Goal: Information Seeking & Learning: Check status

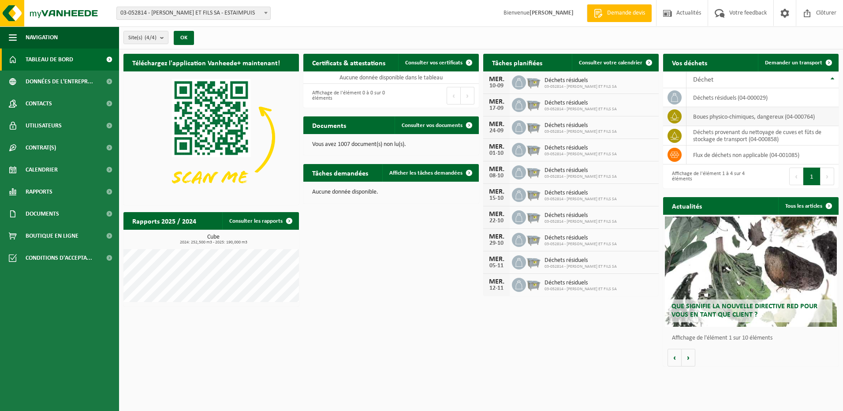
click at [717, 115] on td "boues physico-chimiques, dangereux (04-000764)" at bounding box center [763, 116] width 152 height 19
click at [678, 115] on icon at bounding box center [674, 116] width 9 height 9
click at [765, 119] on td "boues physico-chimiques, dangereux (04-000764)" at bounding box center [763, 116] width 152 height 19
click at [755, 117] on td "boues physico-chimiques, dangereux (04-000764)" at bounding box center [763, 116] width 152 height 19
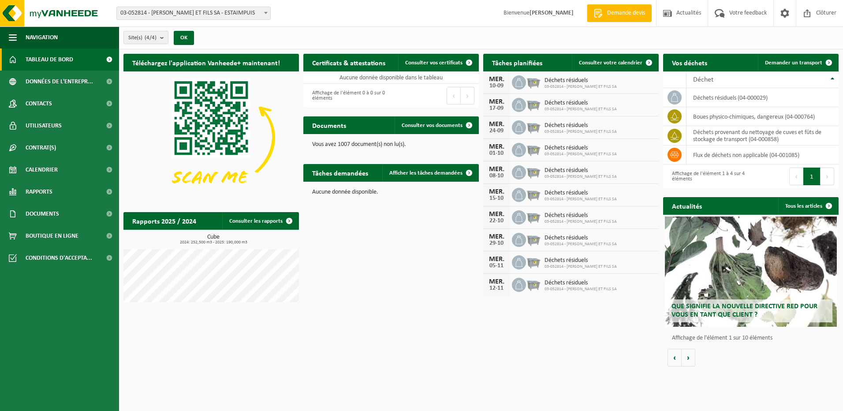
click at [757, 306] on span "Que signifie la nouvelle directive RED pour vous en tant que client ?" at bounding box center [745, 310] width 146 height 15
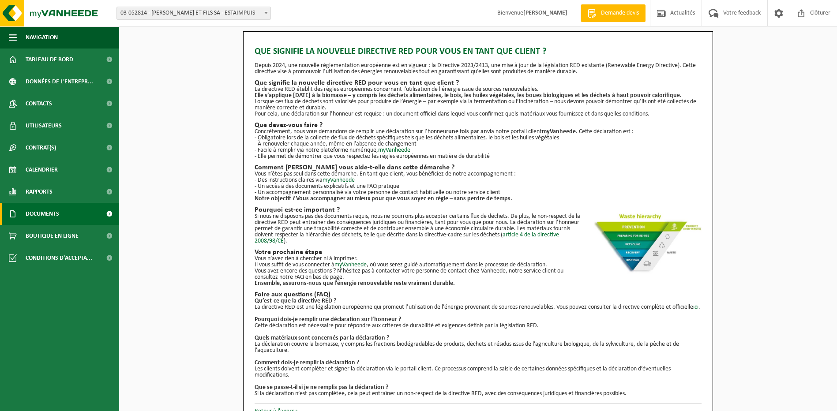
click at [109, 213] on span at bounding box center [109, 214] width 20 height 22
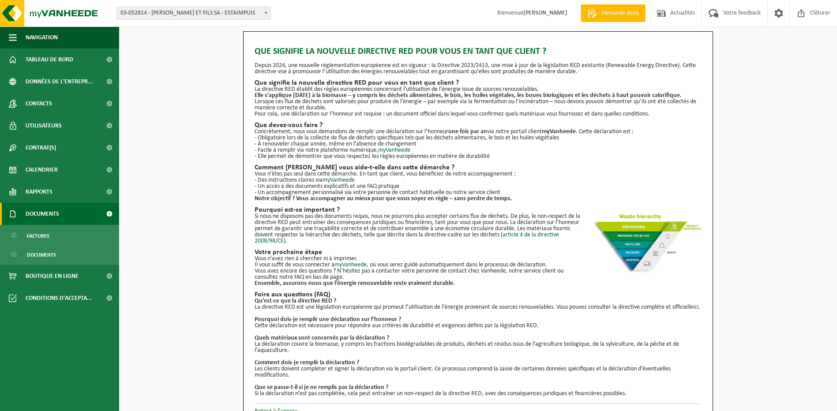
click at [109, 213] on span at bounding box center [109, 214] width 20 height 22
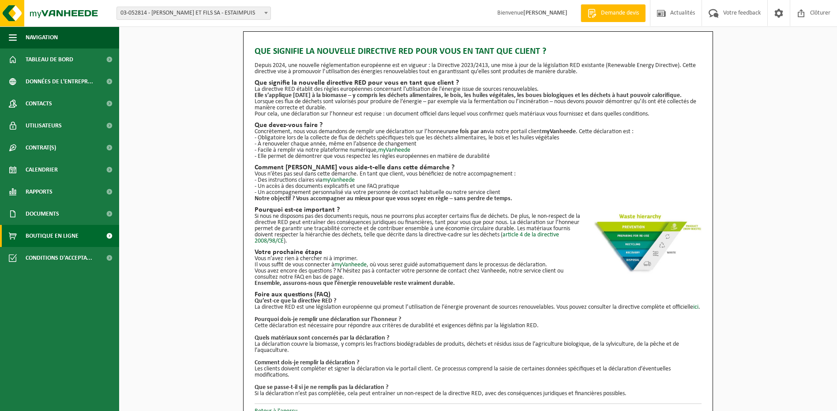
click at [109, 235] on span at bounding box center [109, 236] width 20 height 22
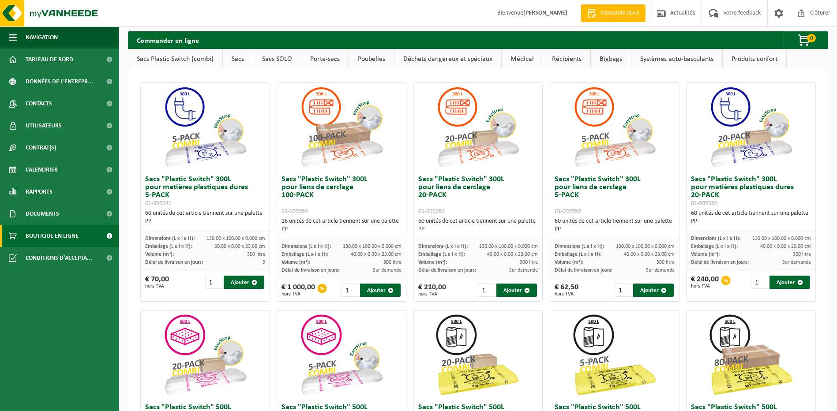
click at [109, 235] on span at bounding box center [109, 236] width 20 height 22
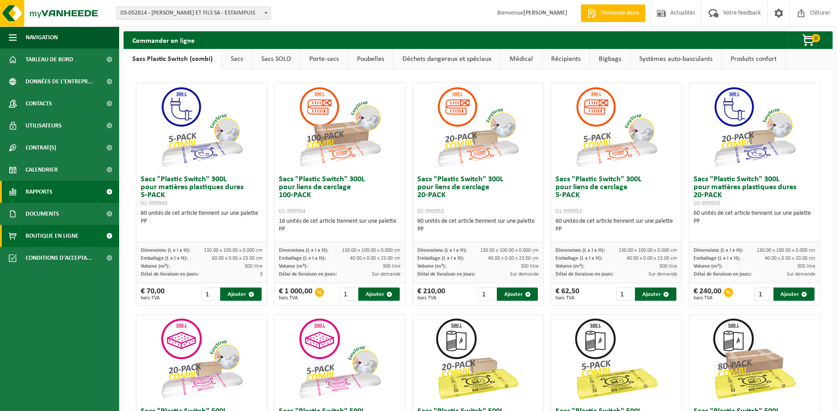
click at [111, 190] on span at bounding box center [109, 192] width 20 height 22
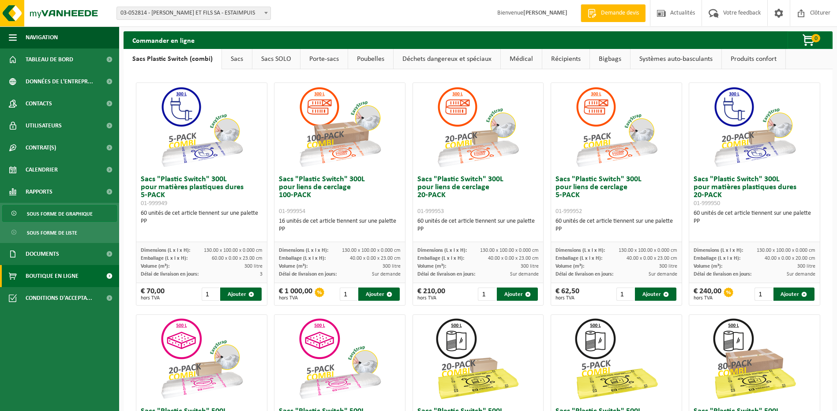
click at [86, 213] on span "Sous forme de graphique" at bounding box center [60, 214] width 66 height 17
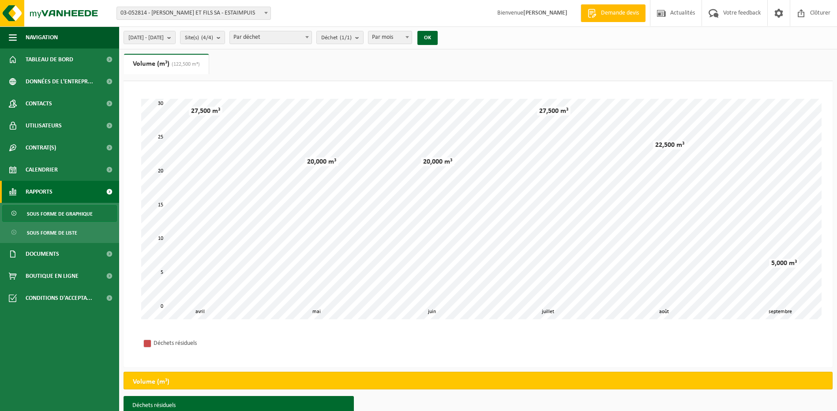
click at [266, 12] on b at bounding box center [266, 13] width 4 height 2
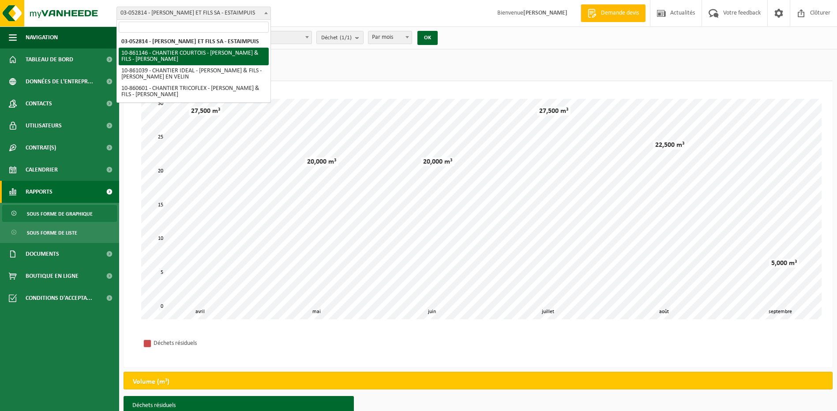
select select "100498"
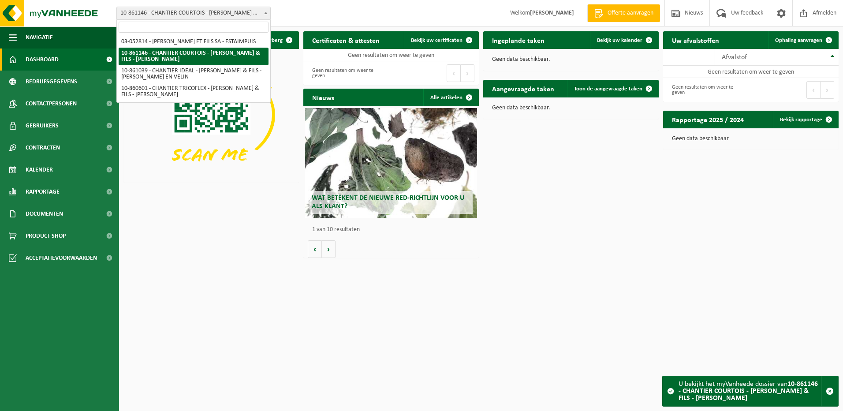
click at [266, 12] on b at bounding box center [266, 13] width 4 height 2
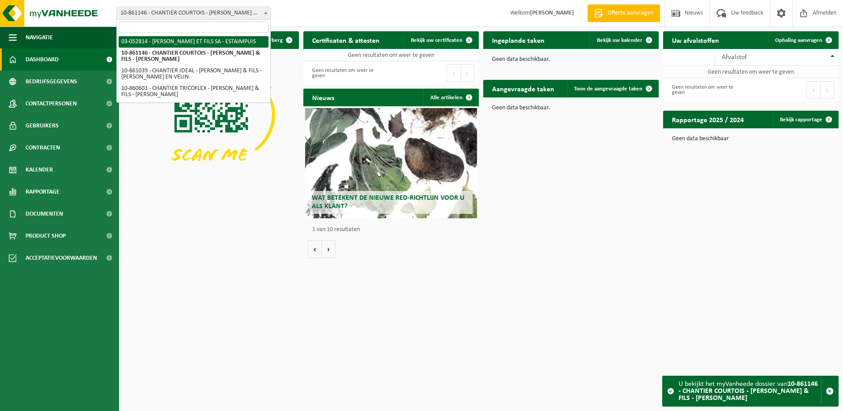
select select "2851"
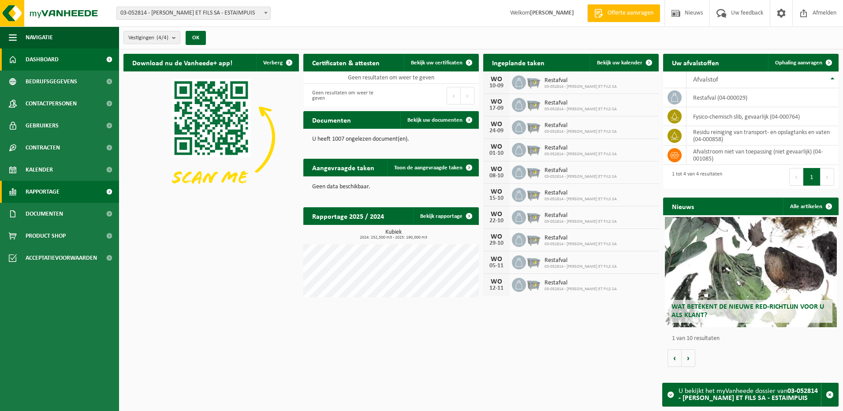
click at [111, 191] on span at bounding box center [109, 192] width 20 height 22
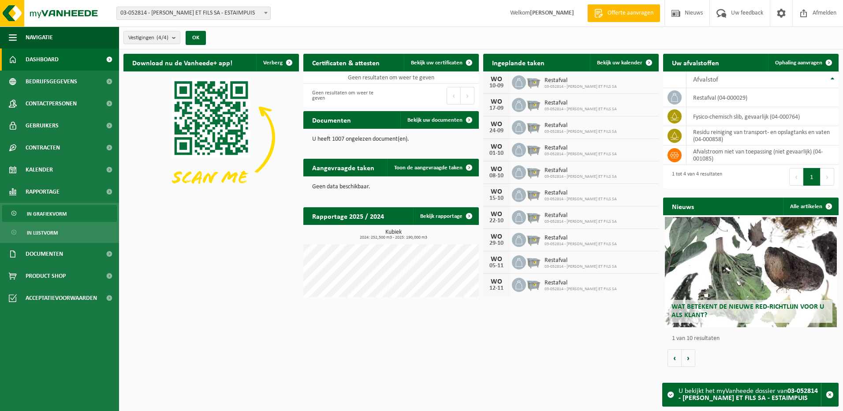
click at [52, 211] on span "In grafiekvorm" at bounding box center [47, 214] width 40 height 17
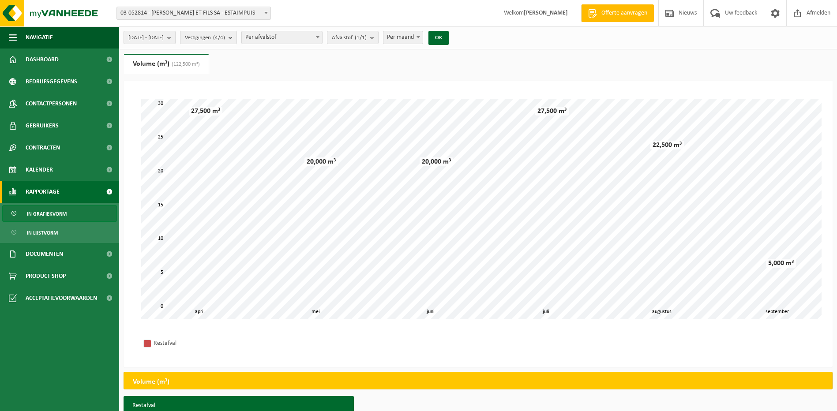
click at [175, 39] on b "submit" at bounding box center [171, 37] width 8 height 12
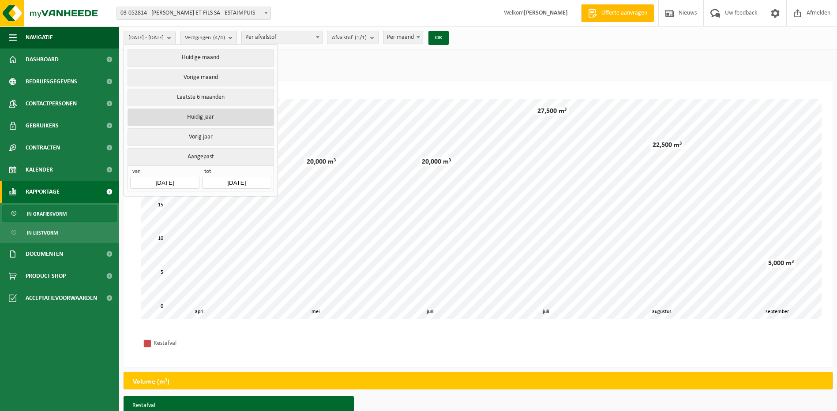
click at [221, 118] on button "Huidig jaar" at bounding box center [200, 118] width 146 height 18
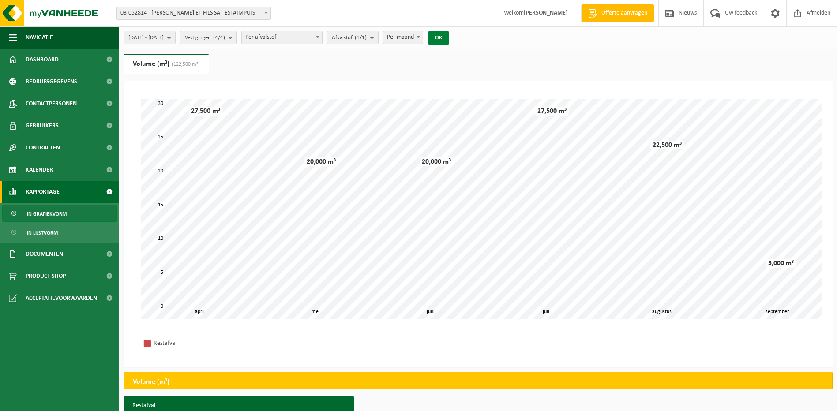
click at [449, 37] on button "OK" at bounding box center [438, 38] width 20 height 14
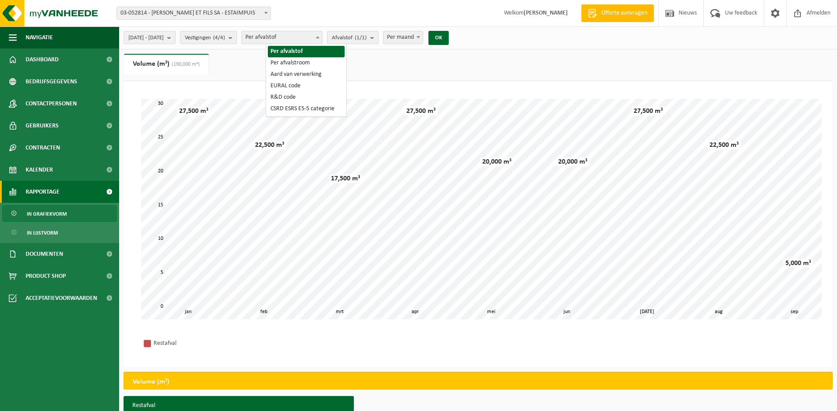
click at [319, 37] on b at bounding box center [318, 37] width 4 height 2
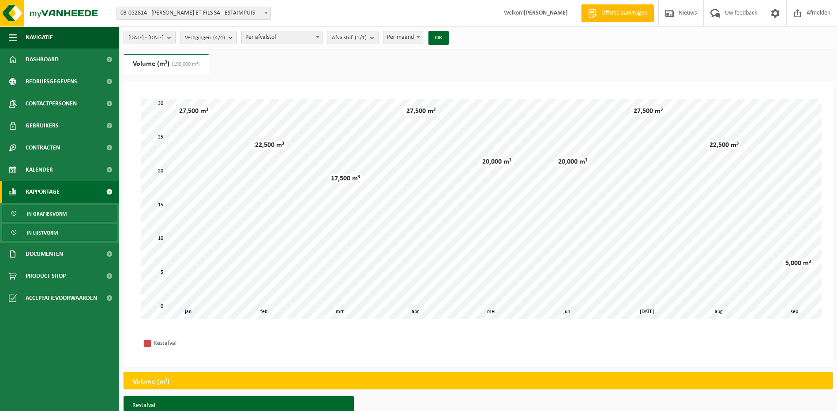
click at [59, 231] on link "In lijstvorm" at bounding box center [59, 232] width 115 height 17
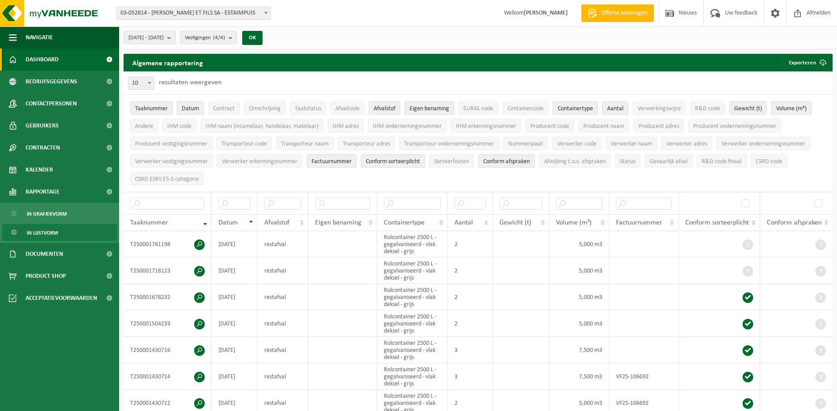
click at [43, 55] on span "Dashboard" at bounding box center [42, 60] width 33 height 22
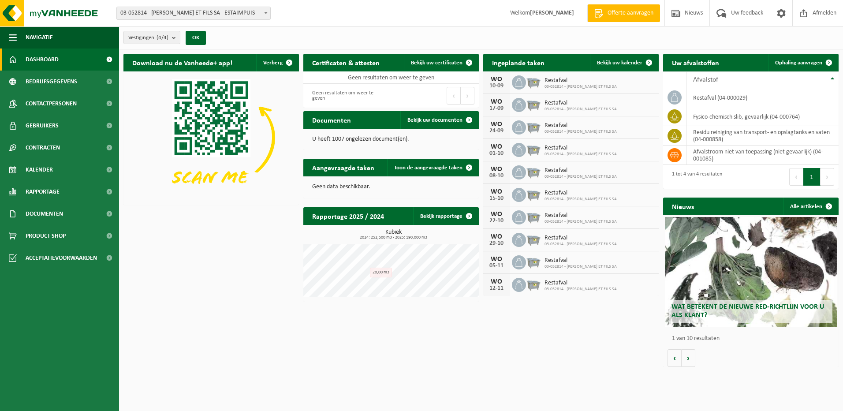
click at [266, 12] on b at bounding box center [266, 13] width 4 height 2
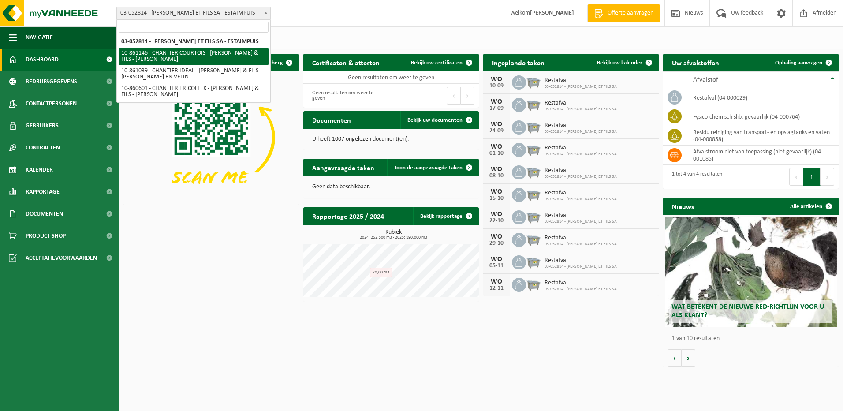
select select "100498"
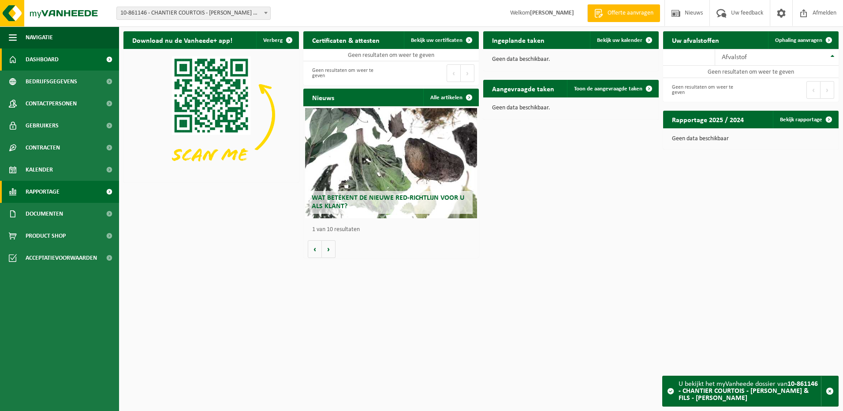
click at [111, 191] on span at bounding box center [109, 192] width 20 height 22
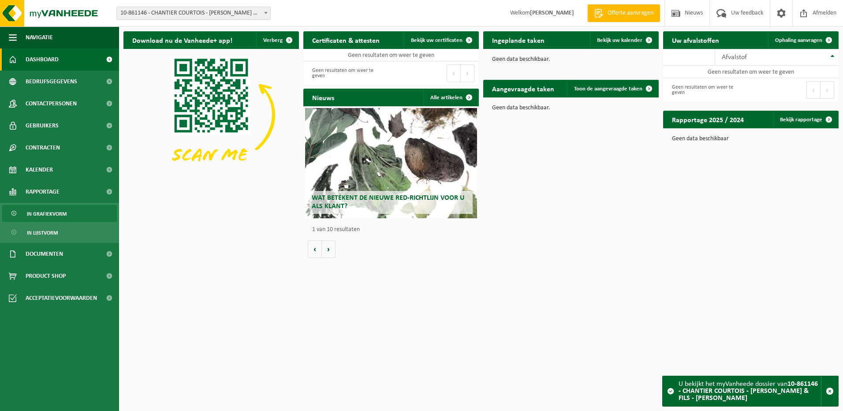
click at [71, 216] on link "In grafiekvorm" at bounding box center [59, 213] width 115 height 17
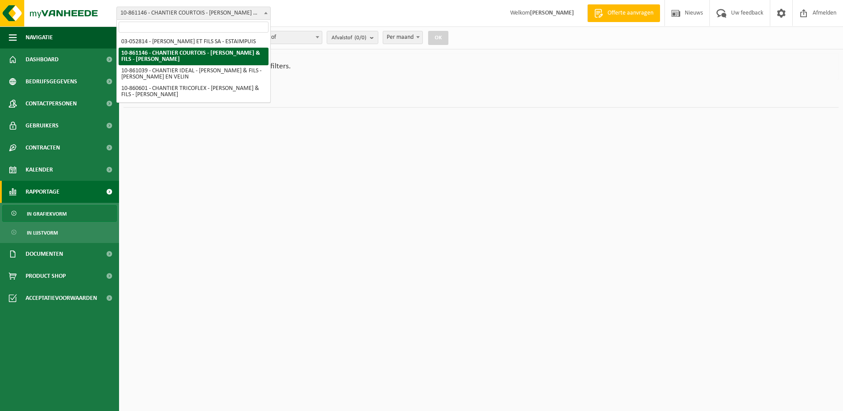
click at [266, 11] on span at bounding box center [266, 12] width 9 height 11
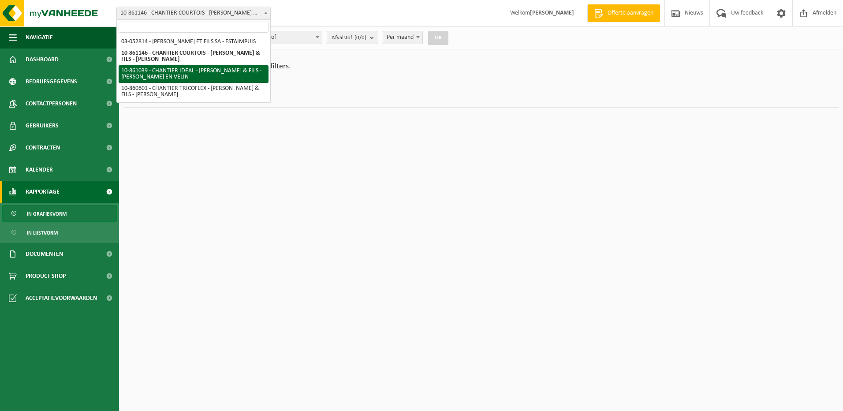
select select "100451"
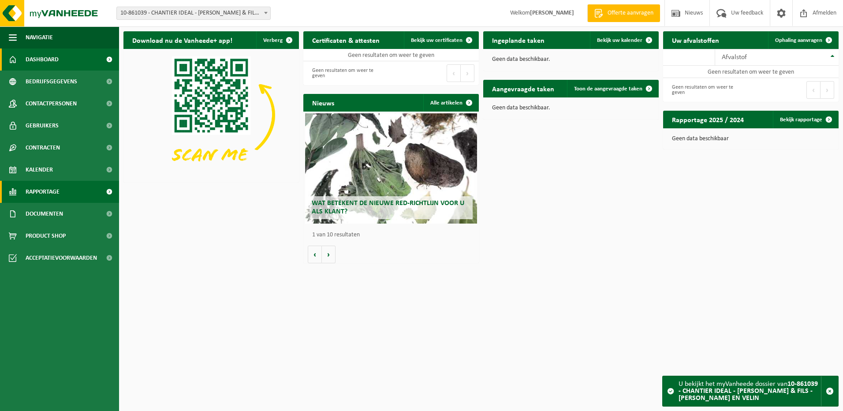
click at [109, 190] on span at bounding box center [109, 192] width 20 height 22
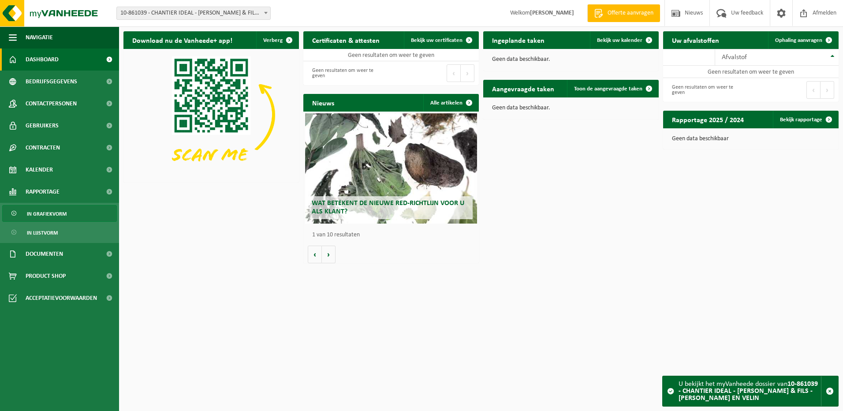
click at [110, 215] on link "In grafiekvorm" at bounding box center [59, 213] width 115 height 17
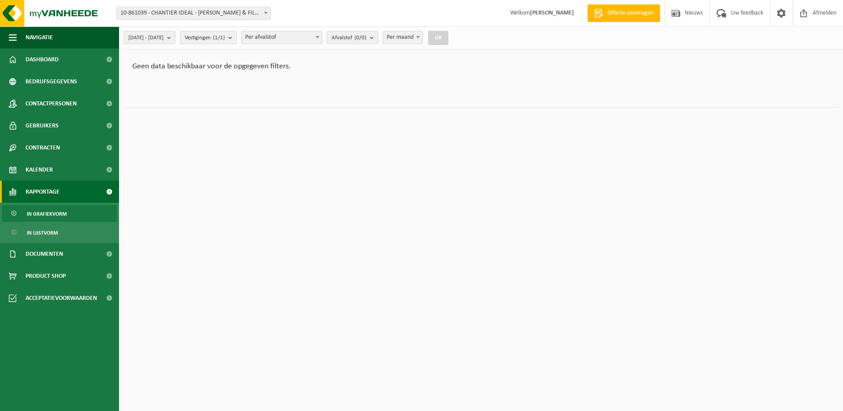
click at [267, 15] on span at bounding box center [266, 12] width 9 height 11
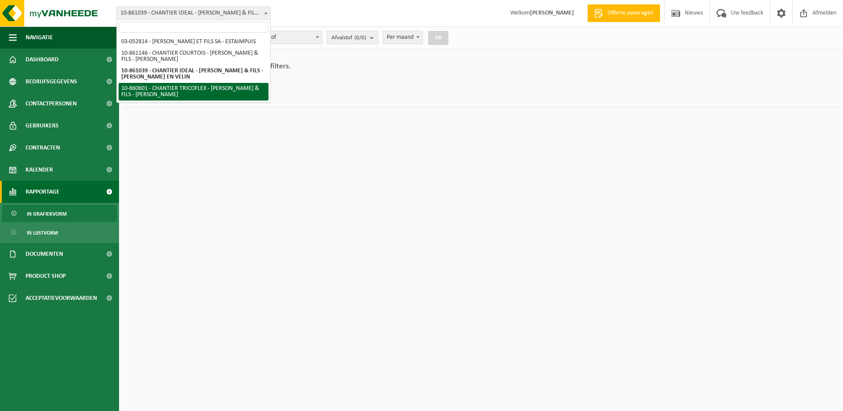
select select "100250"
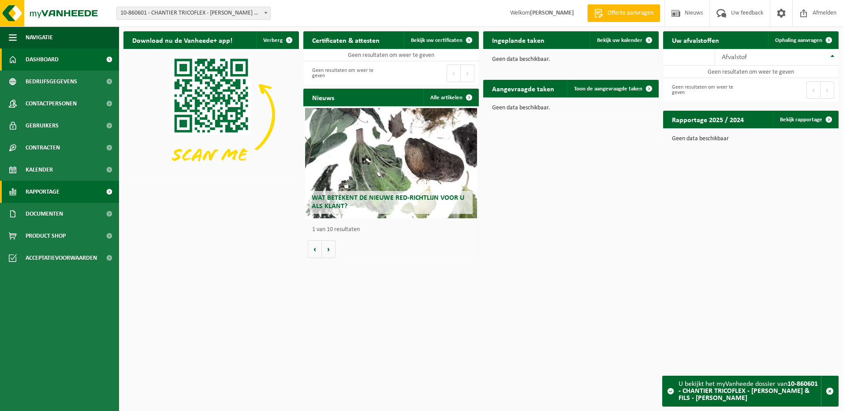
click at [108, 191] on span at bounding box center [109, 192] width 20 height 22
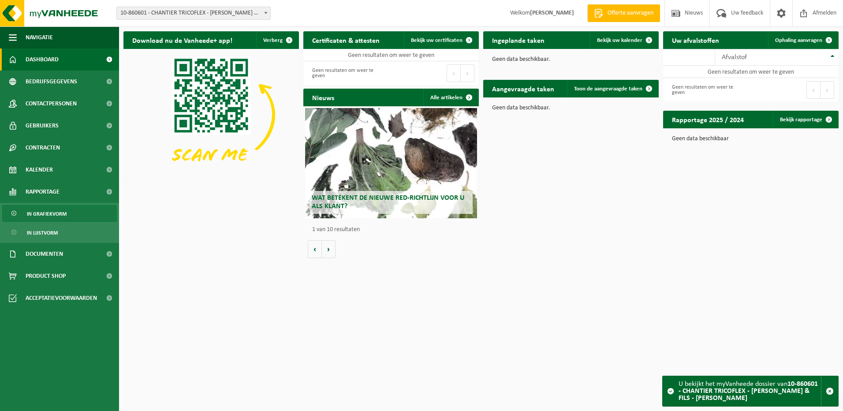
click at [101, 215] on link "In grafiekvorm" at bounding box center [59, 213] width 115 height 17
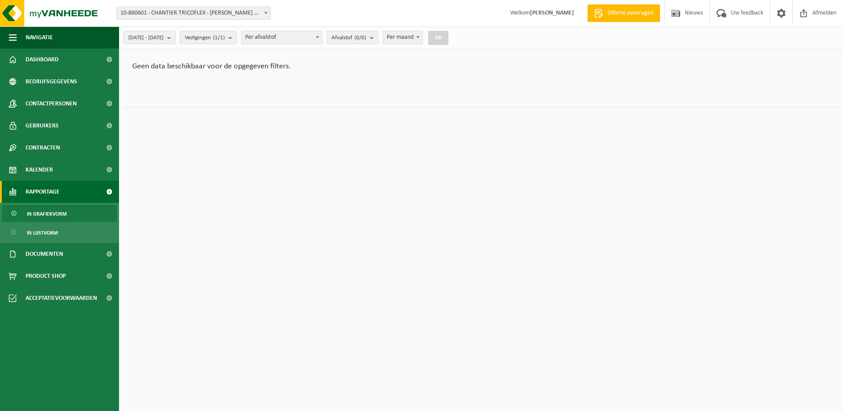
click at [266, 14] on b at bounding box center [266, 13] width 4 height 2
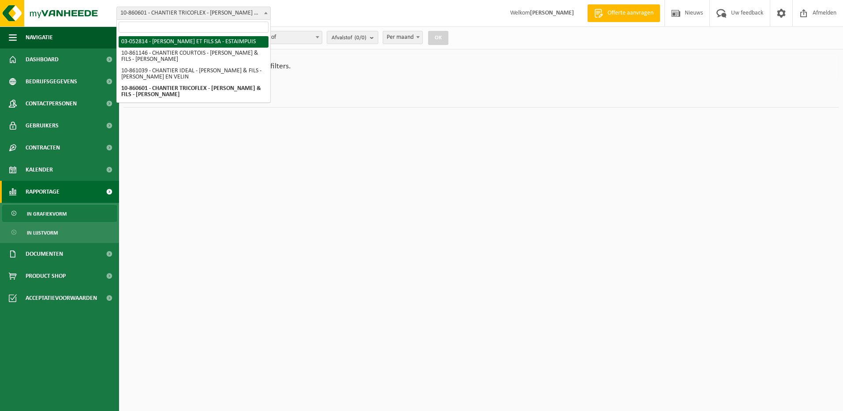
select select "2851"
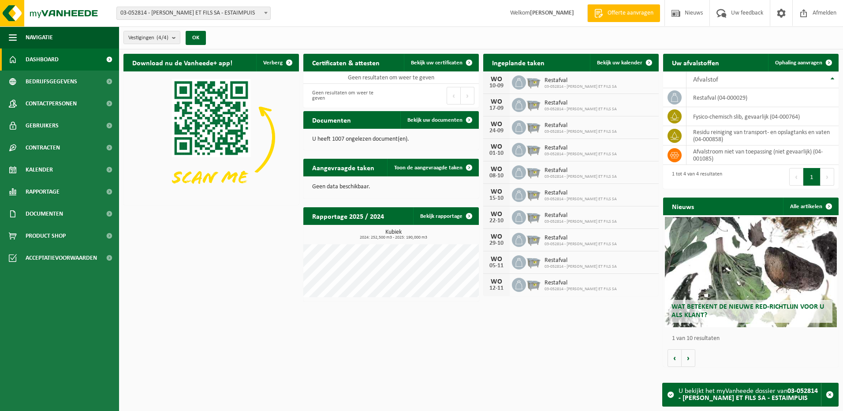
click at [283, 247] on div "Download nu de Vanheede+ app! Verberg Certificaten & attesten Bekijk uw certifi…" at bounding box center [481, 210] width 720 height 322
click at [833, 77] on th "Afvalstof" at bounding box center [763, 79] width 152 height 17
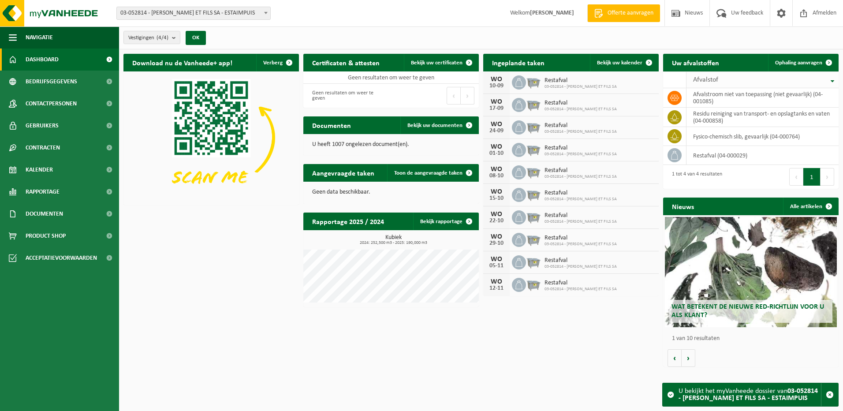
click at [833, 77] on th "Afvalstof" at bounding box center [763, 79] width 152 height 17
click at [833, 78] on th "Afvalstof" at bounding box center [763, 79] width 152 height 17
click at [681, 135] on span at bounding box center [675, 136] width 14 height 14
click at [674, 154] on icon at bounding box center [674, 155] width 9 height 9
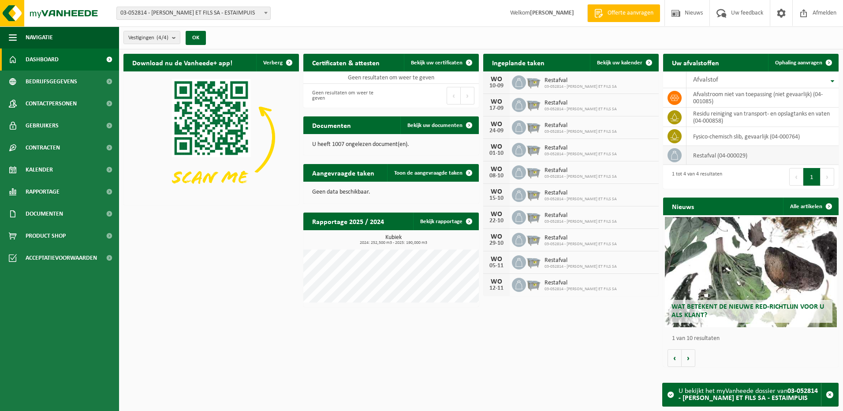
click at [722, 153] on td "restafval (04-000029)" at bounding box center [763, 155] width 152 height 19
click at [806, 139] on td "fysico-chemisch slib, gevaarlijk (04-000764)" at bounding box center [763, 136] width 152 height 19
click at [806, 117] on td "residu reiniging van transport- en opslagtanks en vaten (04-000858)" at bounding box center [763, 117] width 152 height 19
click at [805, 99] on td "afvalstroom niet van toepassing (niet gevaarlijk) (04-001085)" at bounding box center [763, 97] width 152 height 19
click at [835, 80] on th "Afvalstof" at bounding box center [763, 79] width 152 height 17
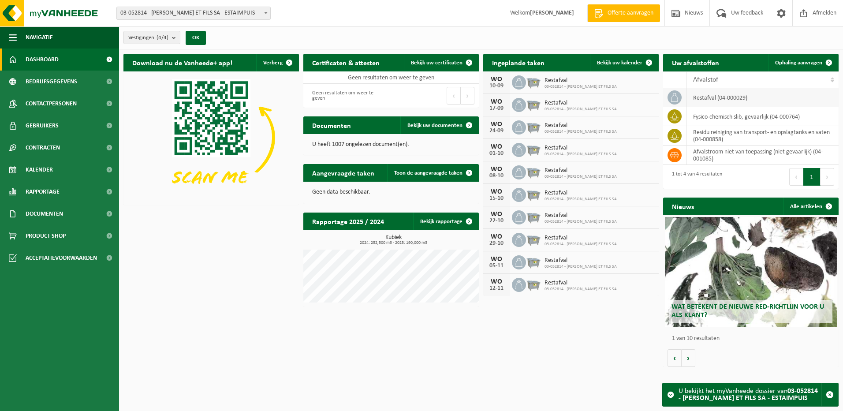
drag, startPoint x: 723, startPoint y: 97, endPoint x: 711, endPoint y: 96, distance: 12.0
click at [723, 97] on td "restafval (04-000029)" at bounding box center [763, 97] width 152 height 19
click at [672, 96] on icon at bounding box center [674, 97] width 9 height 9
